Goal: Download file/media

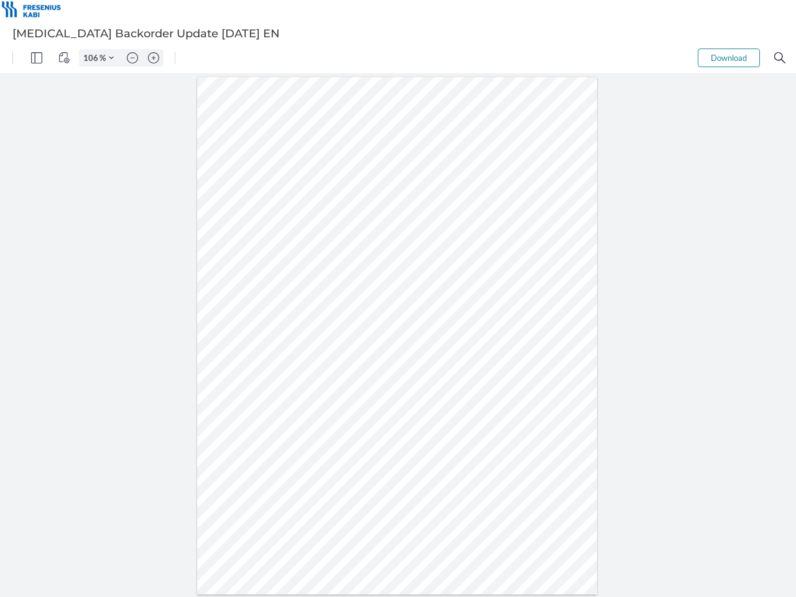
click at [37, 58] on img "Panel" at bounding box center [36, 57] width 11 height 11
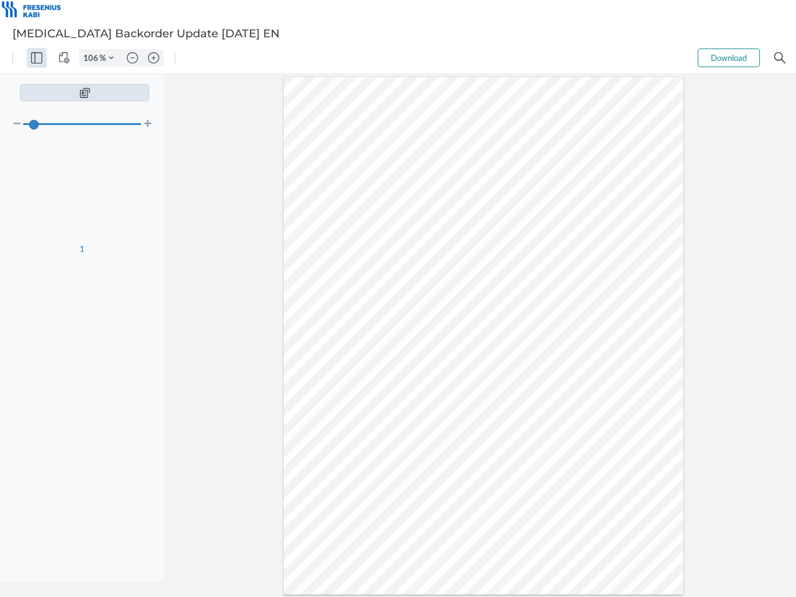
click at [64, 58] on img "View Controls" at bounding box center [63, 57] width 11 height 11
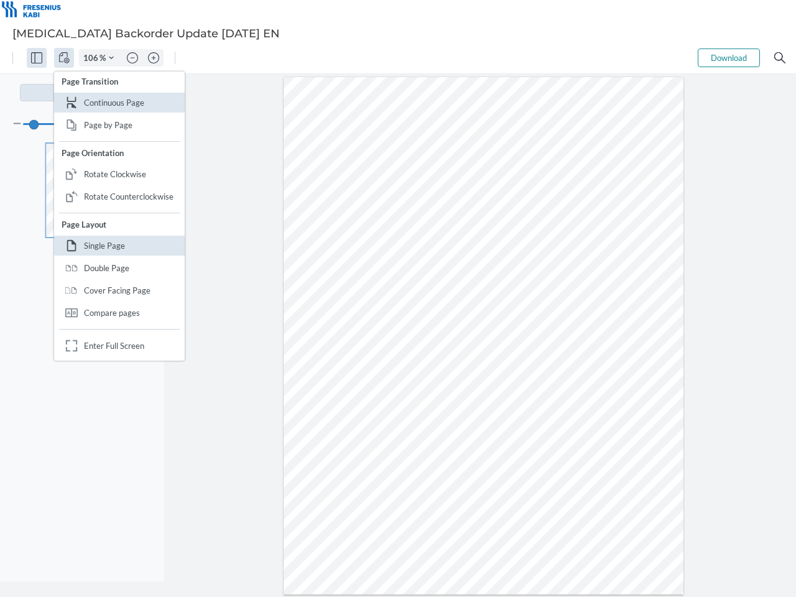
click at [93, 58] on input "106" at bounding box center [90, 57] width 20 height 11
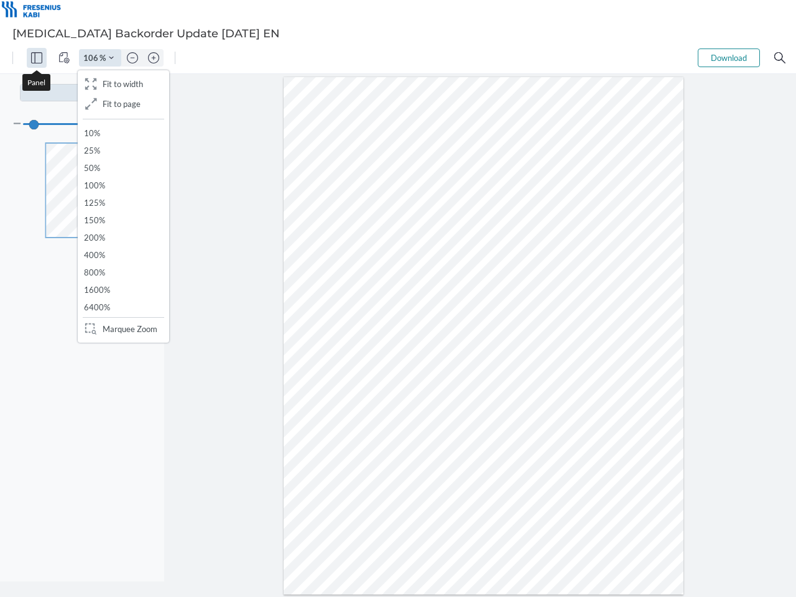
click at [111, 58] on img "Zoom Controls" at bounding box center [111, 57] width 5 height 5
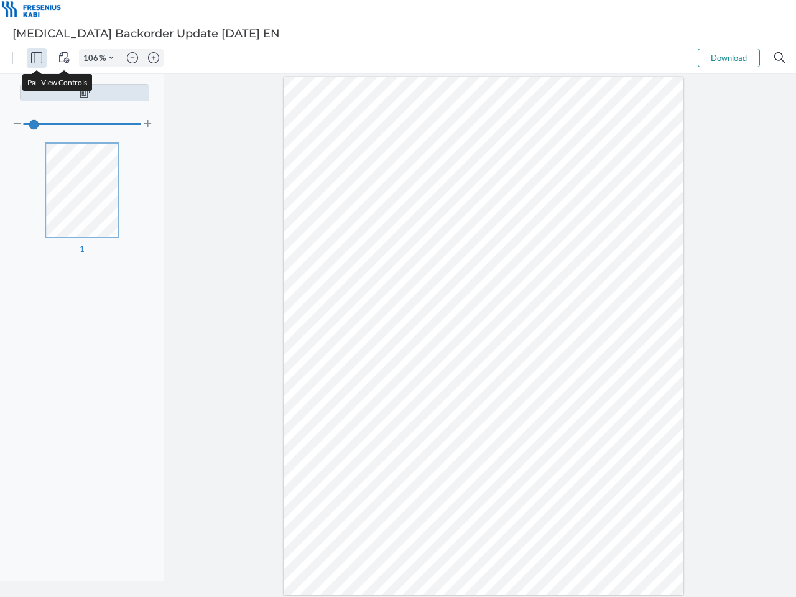
click at [132, 58] on img "Zoom out" at bounding box center [132, 57] width 11 height 11
click at [154, 58] on img "Zoom in" at bounding box center [153, 57] width 11 height 11
type input "106"
click at [729, 58] on button "Download" at bounding box center [729, 57] width 62 height 19
click at [780, 58] on img "Search" at bounding box center [779, 57] width 11 height 11
